Goal: Navigation & Orientation: Find specific page/section

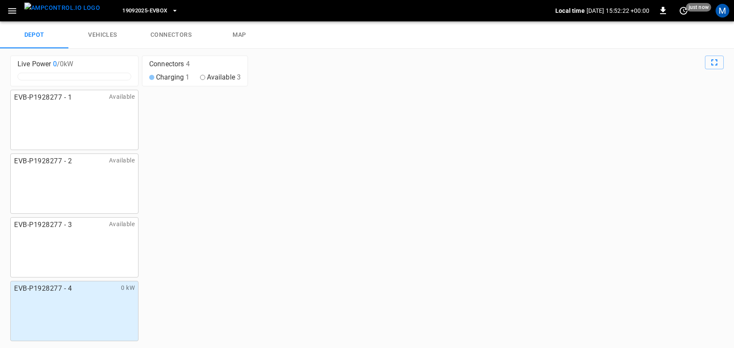
click at [17, 9] on icon "button" at bounding box center [12, 11] width 11 height 11
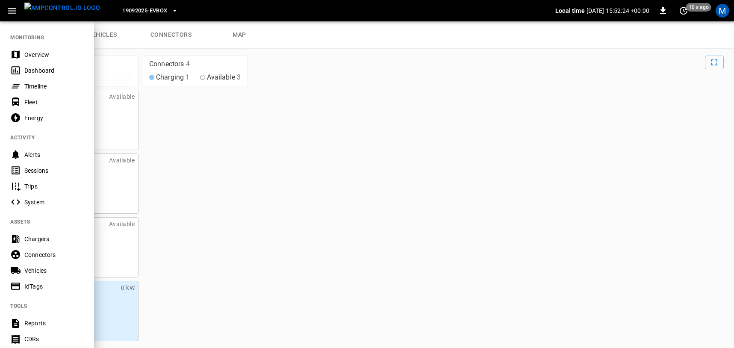
click at [33, 87] on div "Timeline" at bounding box center [53, 86] width 59 height 9
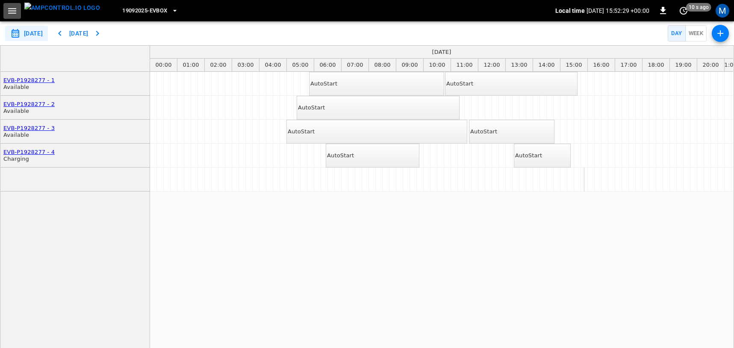
click at [14, 9] on icon "button" at bounding box center [12, 11] width 11 height 11
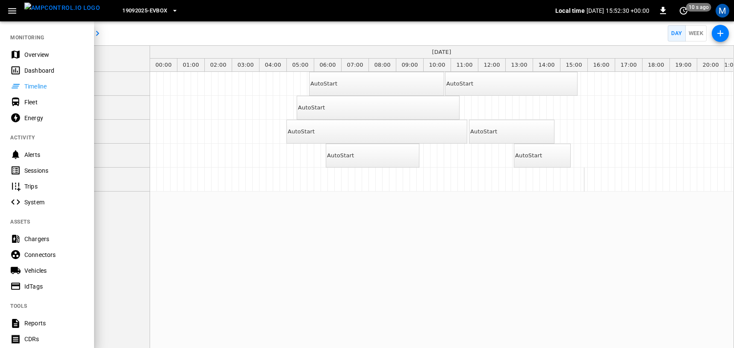
click at [35, 71] on div "Dashboard" at bounding box center [53, 70] width 59 height 9
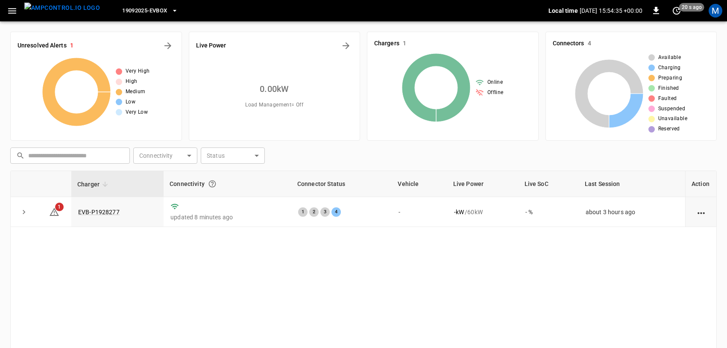
click at [13, 12] on icon "button" at bounding box center [12, 11] width 11 height 11
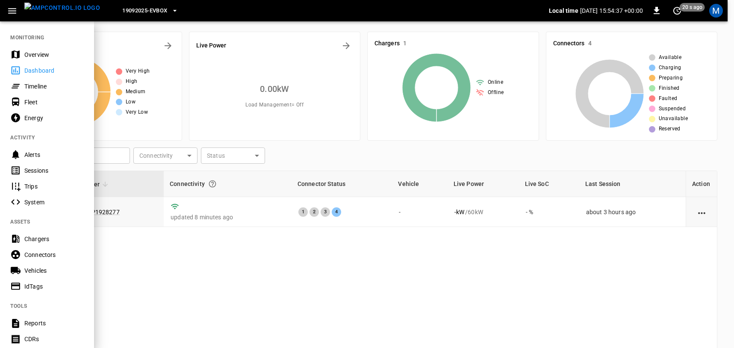
click at [32, 116] on div "Energy" at bounding box center [53, 118] width 59 height 9
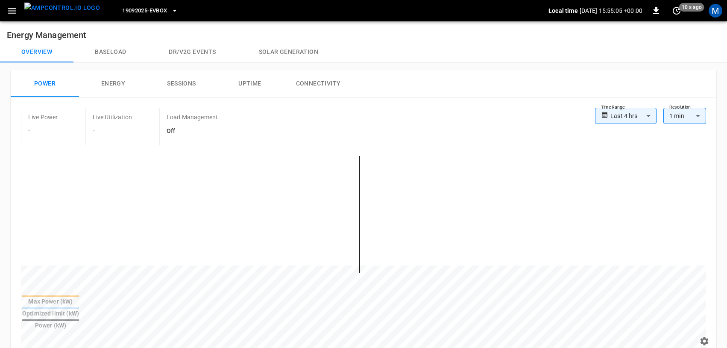
click at [15, 12] on icon "button" at bounding box center [12, 11] width 11 height 11
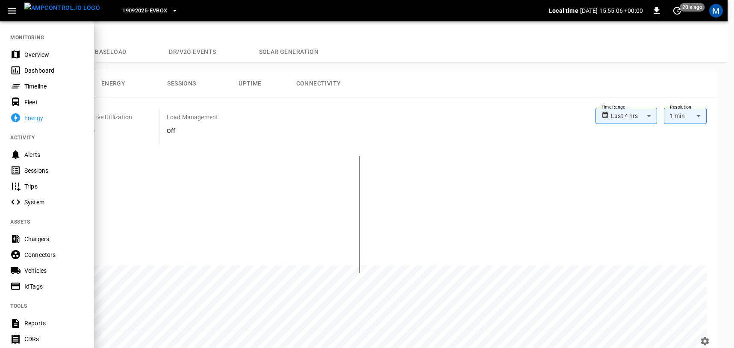
click at [33, 104] on div "Fleet" at bounding box center [53, 102] width 59 height 9
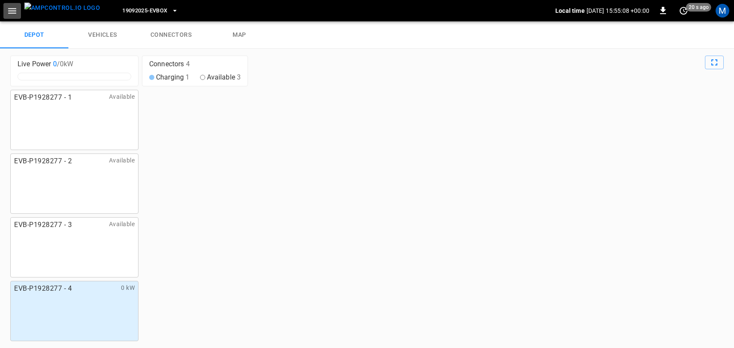
click at [12, 14] on icon "button" at bounding box center [12, 11] width 11 height 11
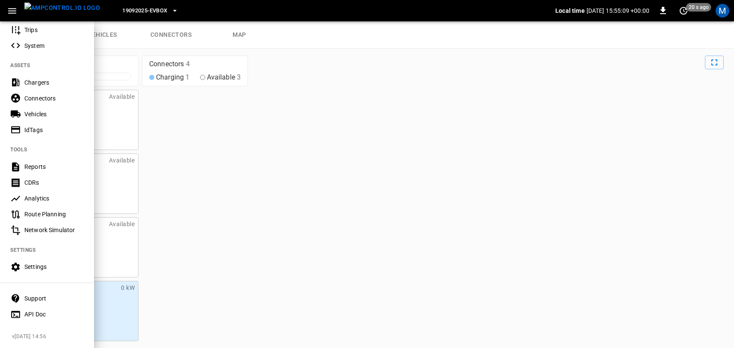
scroll to position [163, 0]
click at [44, 179] on div "CDRs" at bounding box center [53, 182] width 59 height 9
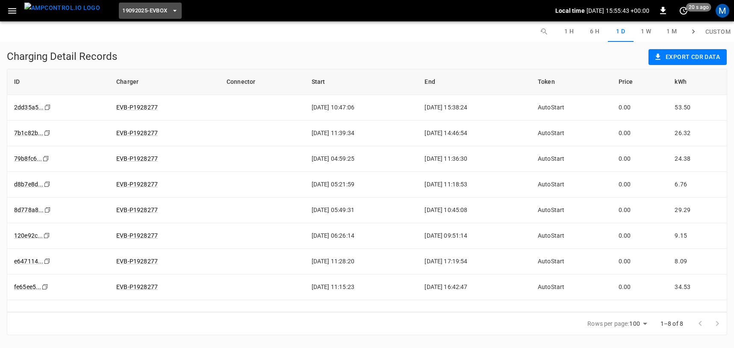
click at [170, 10] on icon "button" at bounding box center [174, 10] width 9 height 9
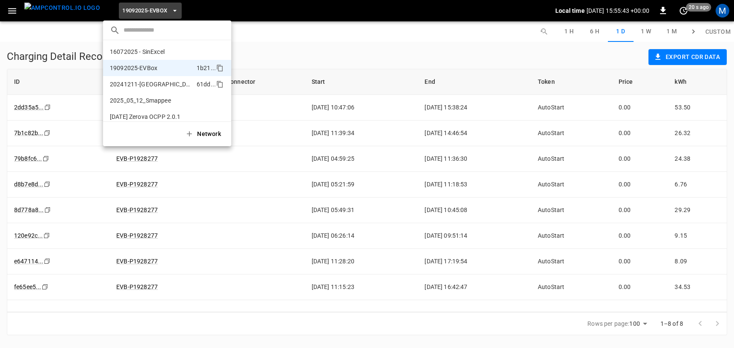
scroll to position [14, 0]
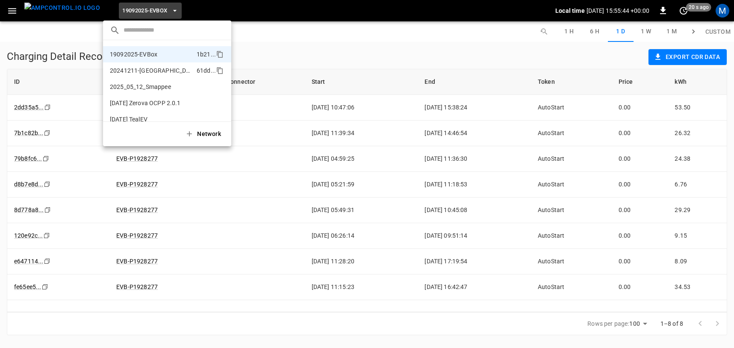
click at [156, 71] on p "20241211-[GEOGRAPHIC_DATA]" at bounding box center [151, 70] width 83 height 9
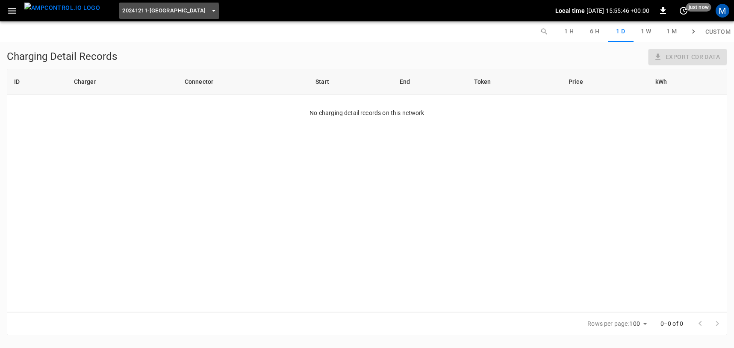
click at [153, 11] on span "20241211-Kempower" at bounding box center [164, 11] width 84 height 10
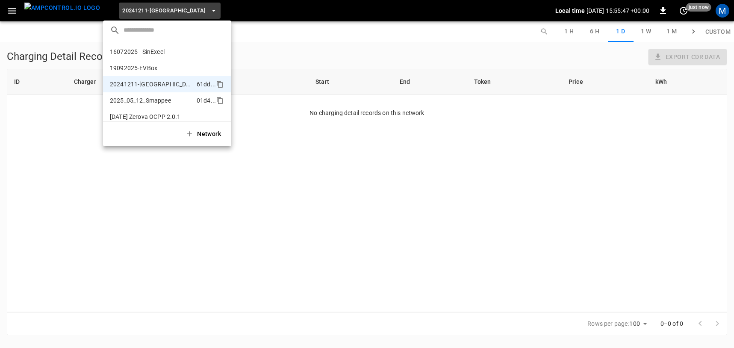
scroll to position [30, 0]
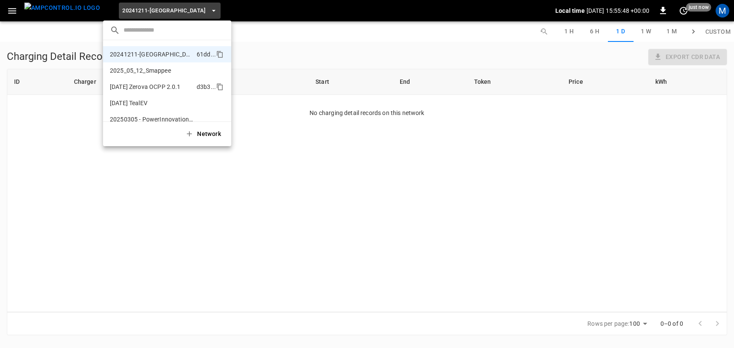
click at [156, 90] on p "2025-08-18 Zerova OCPP 2.0.1" at bounding box center [151, 86] width 83 height 9
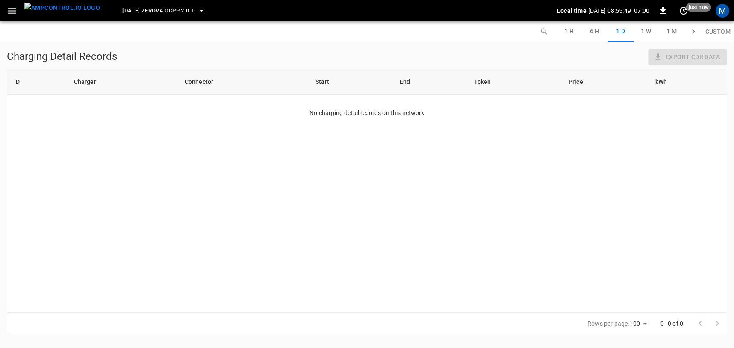
click at [174, 15] on span "2025-08-18 Zerova OCPP 2.0.1" at bounding box center [158, 11] width 72 height 10
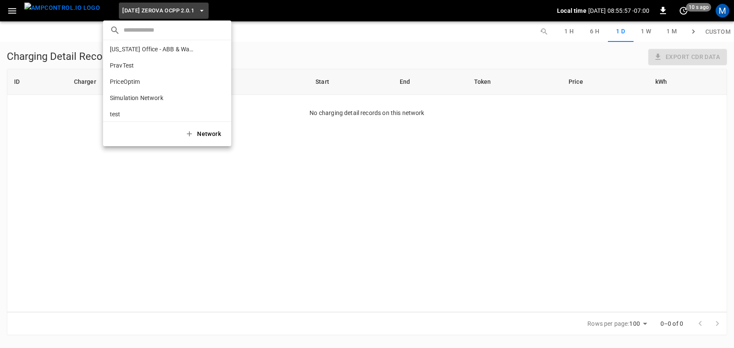
scroll to position [654, 0]
click at [151, 83] on p "Simulation Network" at bounding box center [151, 80] width 83 height 9
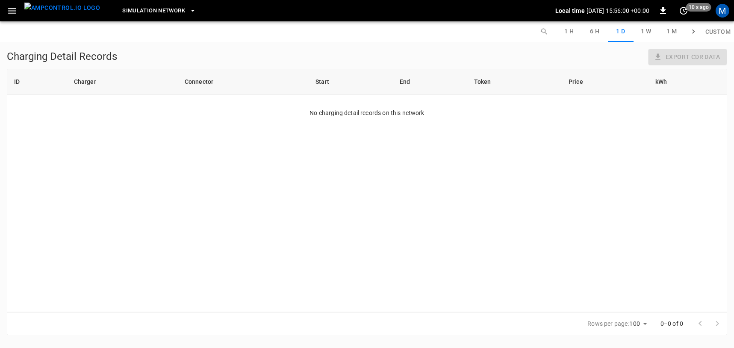
click at [164, 16] on button "Simulation Network" at bounding box center [159, 11] width 81 height 17
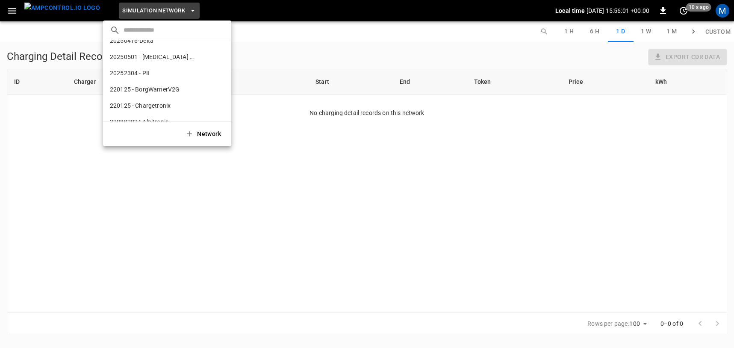
scroll to position [0, 0]
click at [151, 68] on p "19092025-EVBox" at bounding box center [151, 68] width 83 height 9
